Goal: Navigation & Orientation: Go to known website

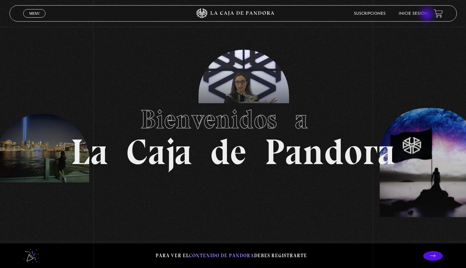
click at [417, 10] on li "Inicie sesión" at bounding box center [413, 13] width 29 height 10
click at [416, 13] on link "Inicie sesión" at bounding box center [413, 14] width 29 height 4
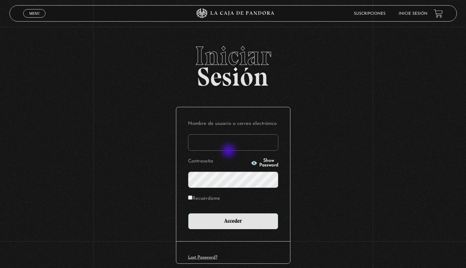
type input "[PERSON_NAME]"
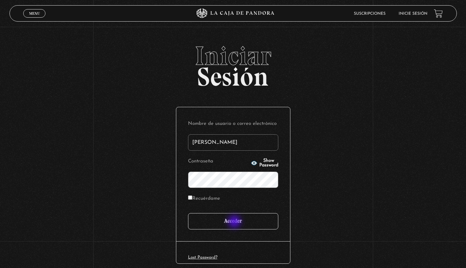
click at [235, 222] on input "Acceder" at bounding box center [233, 221] width 90 height 16
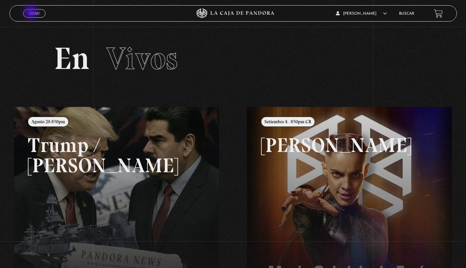
click at [31, 13] on span "Menu" at bounding box center [34, 13] width 11 height 4
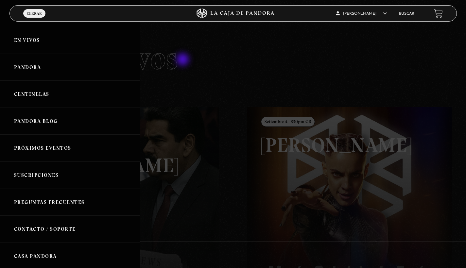
click at [191, 67] on div at bounding box center [233, 134] width 466 height 268
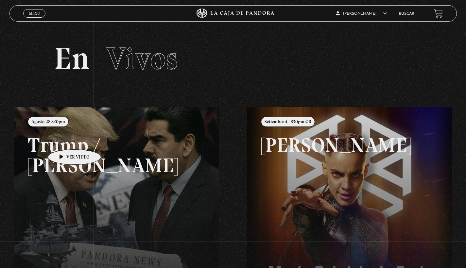
click at [64, 140] on link at bounding box center [247, 241] width 466 height 268
